Goal: Feedback & Contribution: Submit feedback/report problem

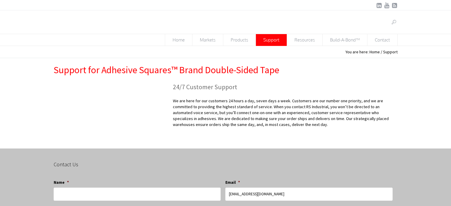
type textarea "Hi Adhesivesquares Team! Hello, Warm greetings! I've recently completed a metic…"
type input "[PERSON_NAME]"
type input "[EMAIL_ADDRESS][DOMAIN_NAME]"
select select "Referral"
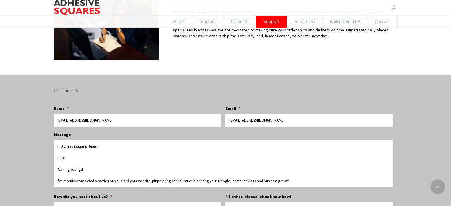
scroll to position [89, 0]
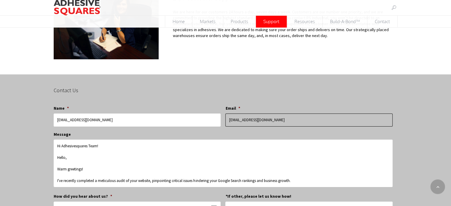
click at [272, 114] on input "[EMAIL_ADDRESS][DOMAIN_NAME]" at bounding box center [308, 120] width 167 height 13
type input "[EMAIL_ADDRESS][DOMAIN_NAME]"
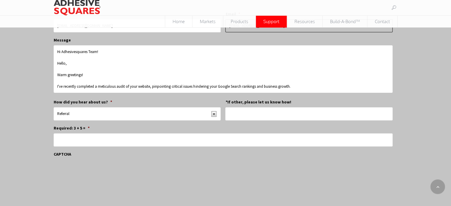
scroll to position [208, 0]
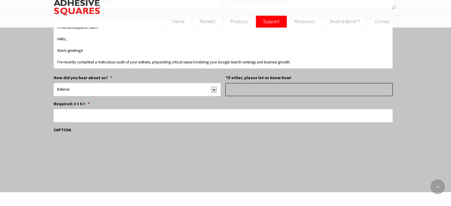
click at [249, 89] on input "*If other, please let us know how!" at bounding box center [308, 89] width 167 height 13
type input "NA"
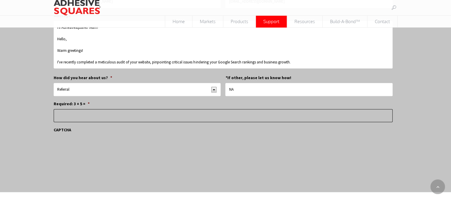
click at [131, 111] on input "Required: 3 + 5 = *" at bounding box center [223, 115] width 339 height 13
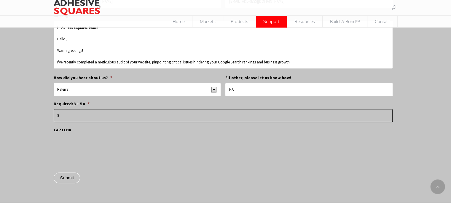
type input "8"
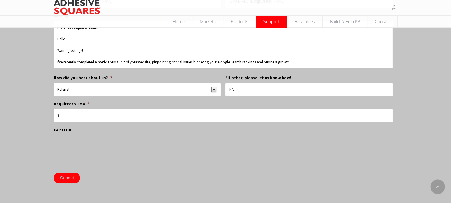
click at [62, 176] on input "Submit" at bounding box center [67, 178] width 26 height 11
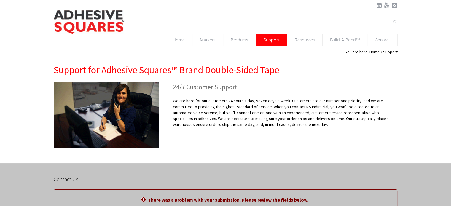
type input "[PERSON_NAME]"
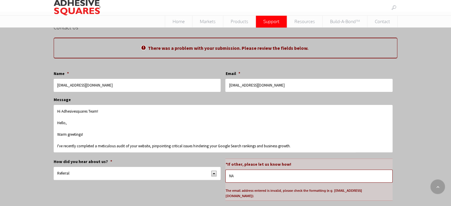
scroll to position [208, 0]
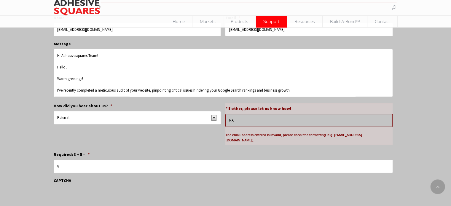
click at [285, 123] on input "NA" at bounding box center [308, 120] width 167 height 13
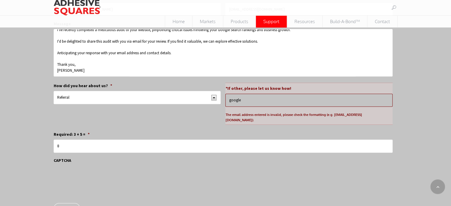
scroll to position [267, 0]
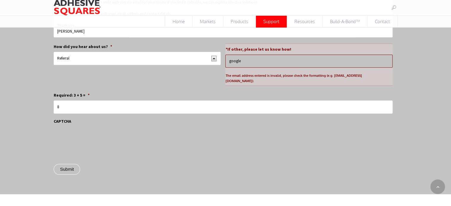
type input "google"
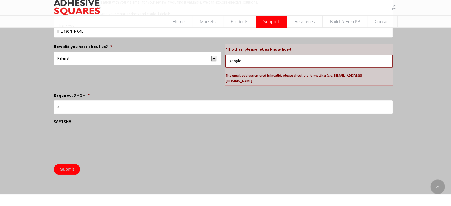
click at [63, 164] on input "Submit" at bounding box center [67, 169] width 26 height 11
